Goal: Task Accomplishment & Management: Complete application form

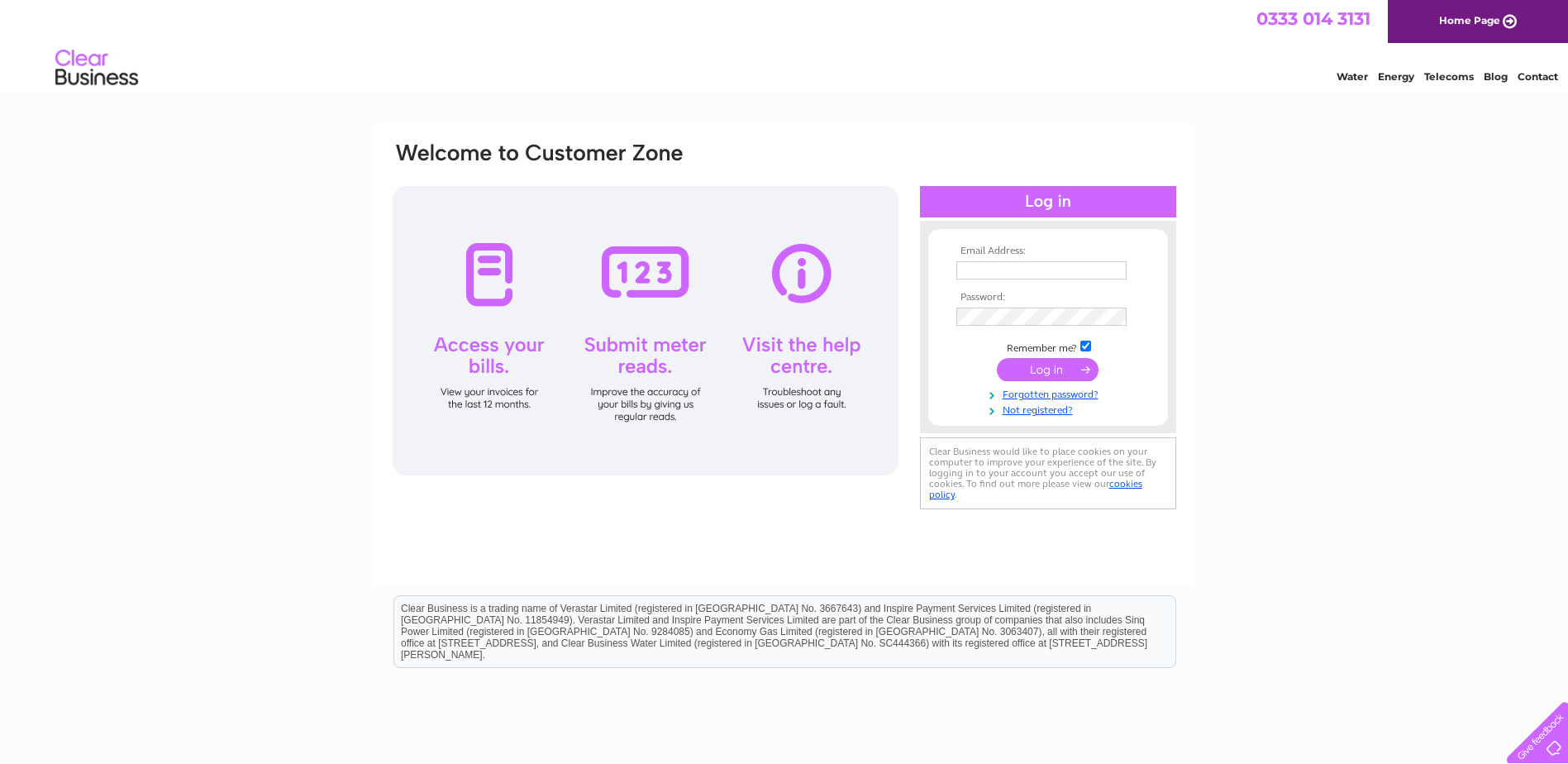
click at [1004, 268] on input "text" at bounding box center [1041, 270] width 170 height 18
type input "info@mariposa-creations.co.uk"
click at [996, 359] on input "submit" at bounding box center [1047, 371] width 102 height 23
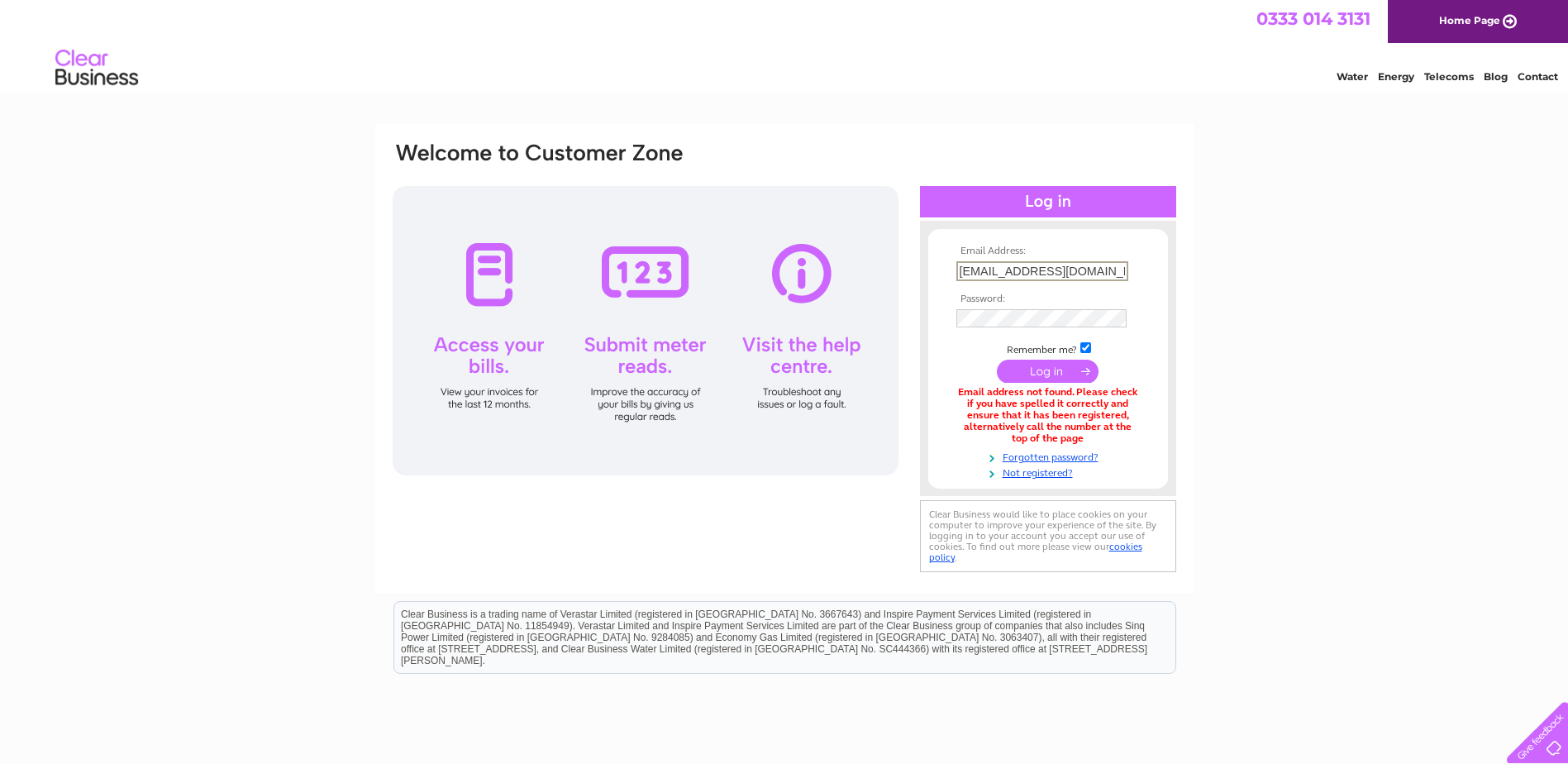
click at [1042, 270] on input "[EMAIL_ADDRESS][DOMAIN_NAME]" at bounding box center [1042, 271] width 172 height 20
type input "[EMAIL_ADDRESS][DOMAIN_NAME]"
click at [996, 359] on input "submit" at bounding box center [1047, 371] width 102 height 23
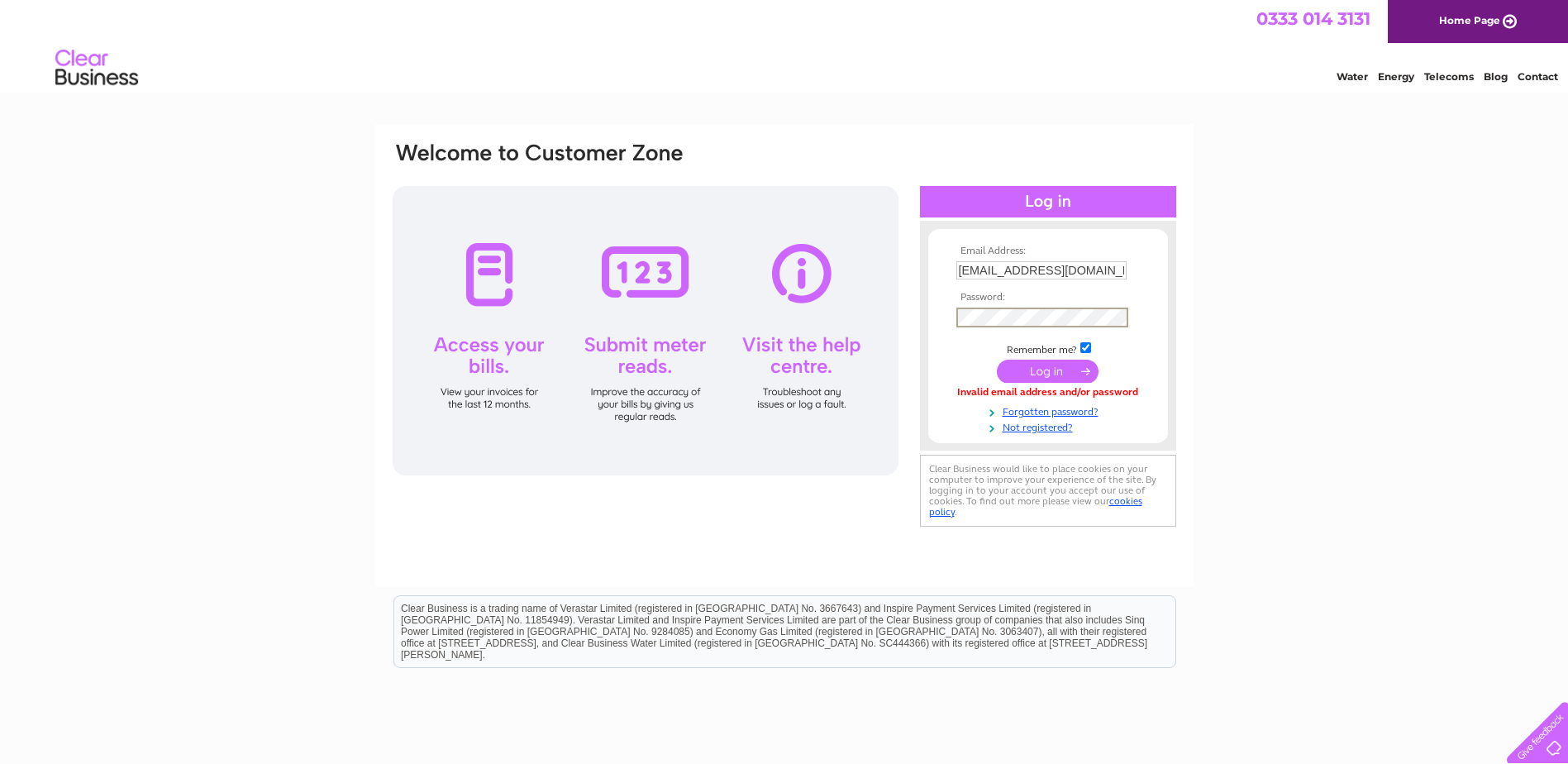
click at [996, 359] on input "submit" at bounding box center [1047, 371] width 102 height 23
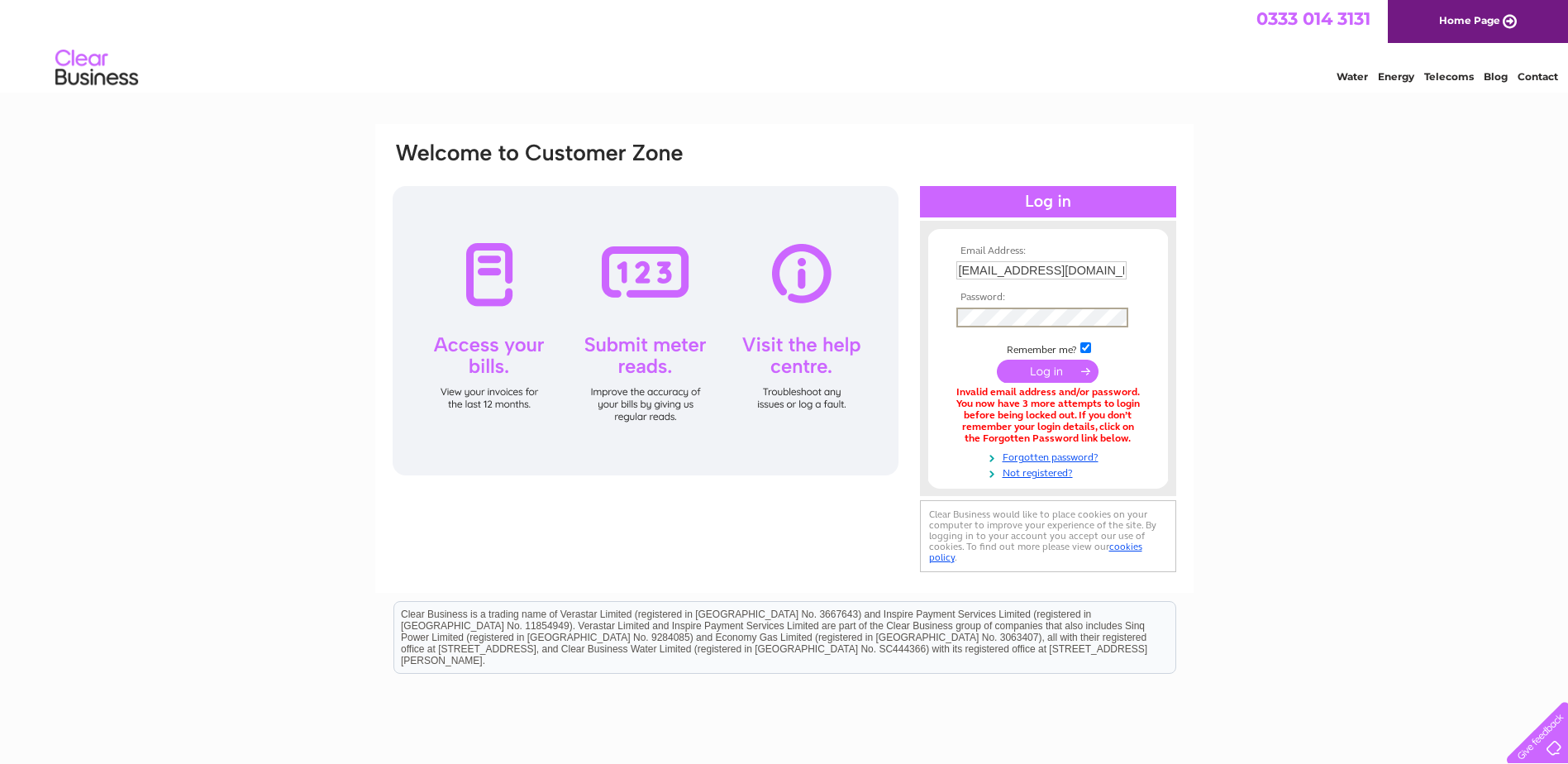
click at [996, 359] on input "submit" at bounding box center [1047, 371] width 102 height 23
click at [1034, 371] on input "submit" at bounding box center [1047, 369] width 102 height 23
click at [1021, 470] on link "Not registered?" at bounding box center [1050, 469] width 187 height 16
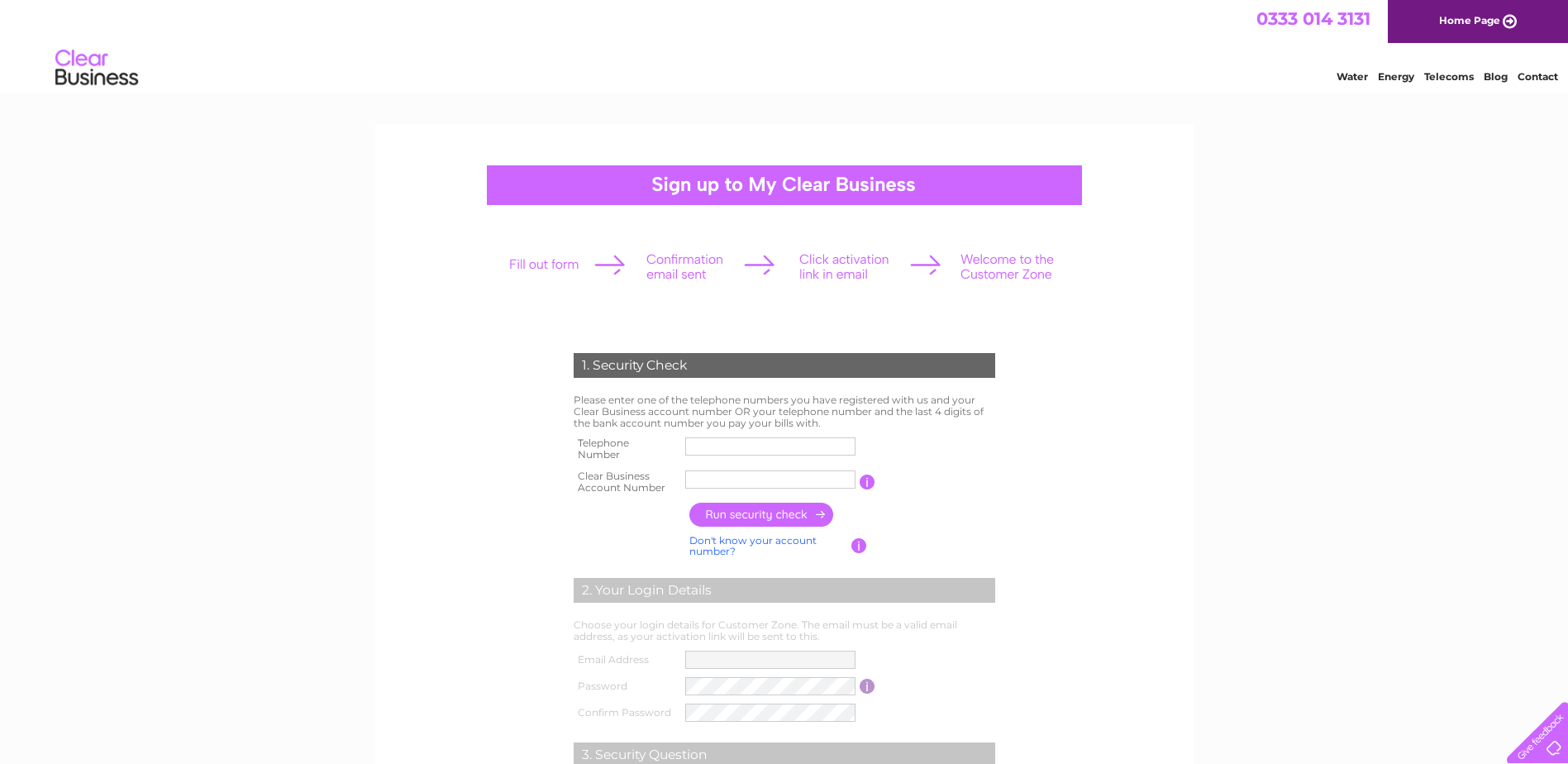
click at [700, 477] on input "text" at bounding box center [770, 479] width 170 height 18
paste input "1155893"
type input "1155893"
click at [742, 517] on input "button" at bounding box center [762, 514] width 146 height 24
